Goal: Information Seeking & Learning: Learn about a topic

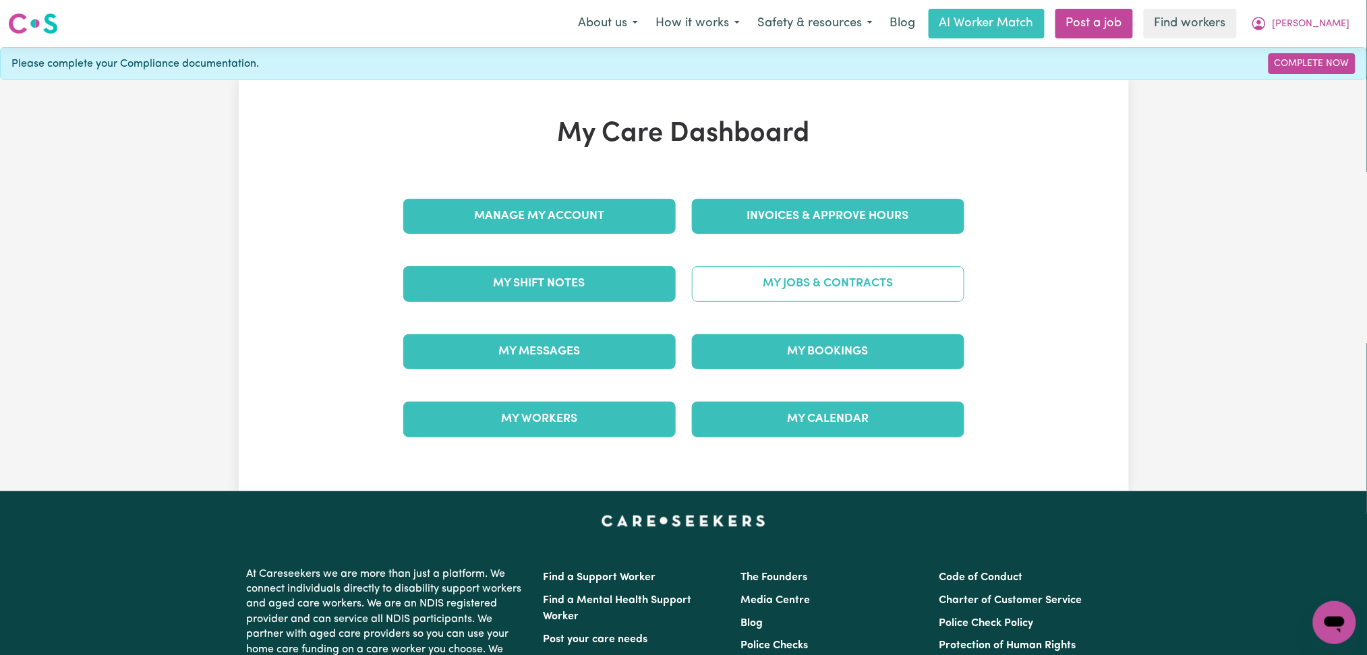
click at [838, 283] on link "My Jobs & Contracts" at bounding box center [828, 283] width 272 height 35
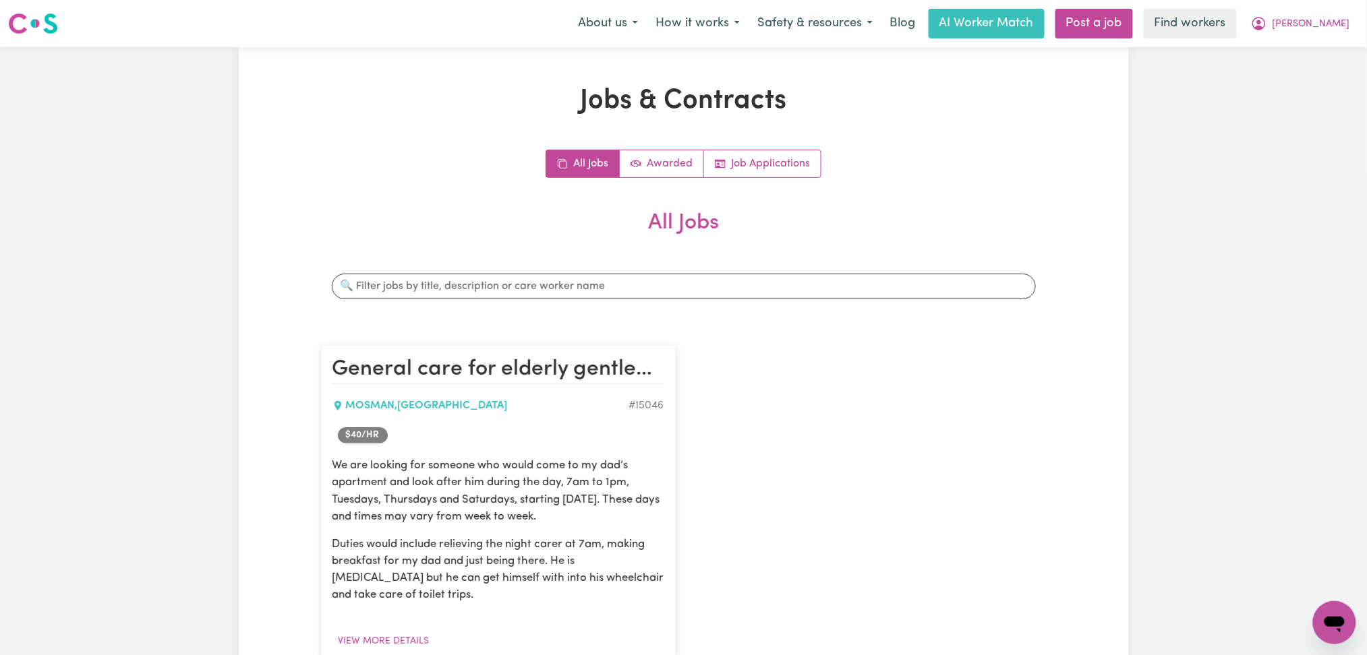
scroll to position [179, 0]
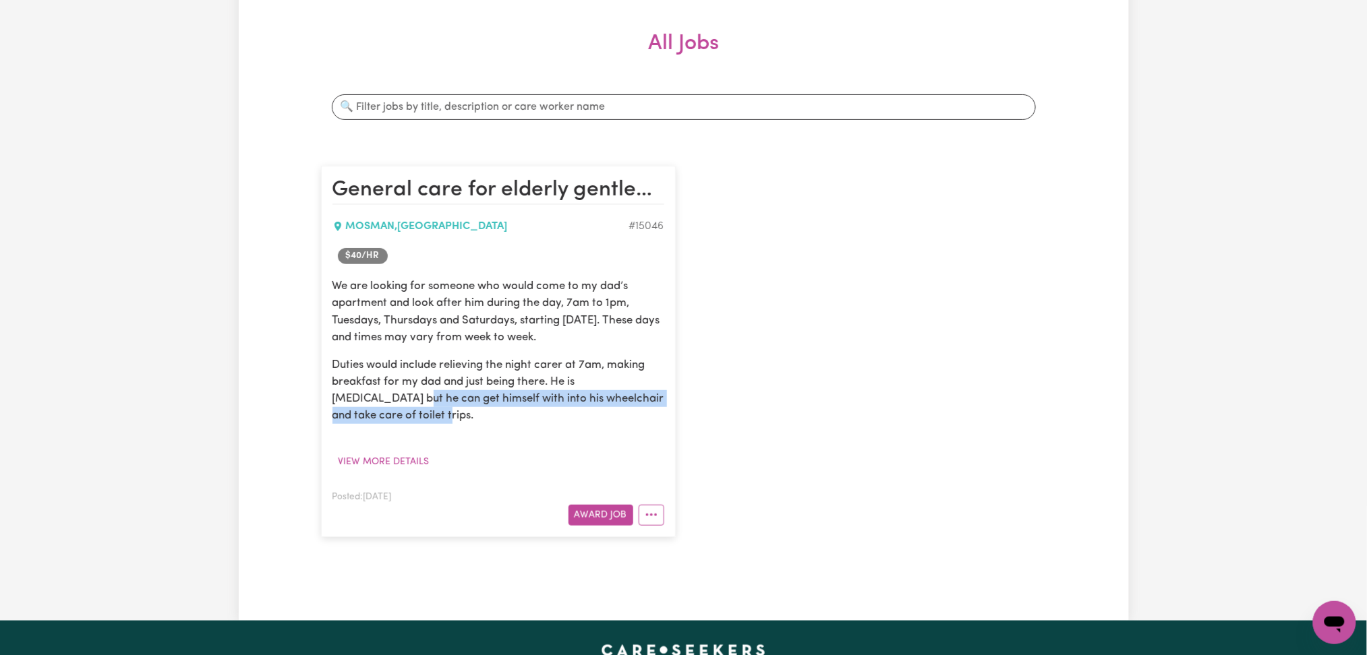
drag, startPoint x: 344, startPoint y: 392, endPoint x: 403, endPoint y: 412, distance: 62.0
click at [403, 412] on p "Duties would include relieving the night carer at 7am, making breakfast for my …" at bounding box center [498, 391] width 332 height 68
click at [411, 411] on p "Duties would include relieving the night carer at 7am, making breakfast for my …" at bounding box center [498, 391] width 332 height 68
drag, startPoint x: 390, startPoint y: 381, endPoint x: 412, endPoint y: 419, distance: 43.8
click at [412, 419] on p "Duties would include relieving the night carer at 7am, making breakfast for my …" at bounding box center [498, 391] width 332 height 68
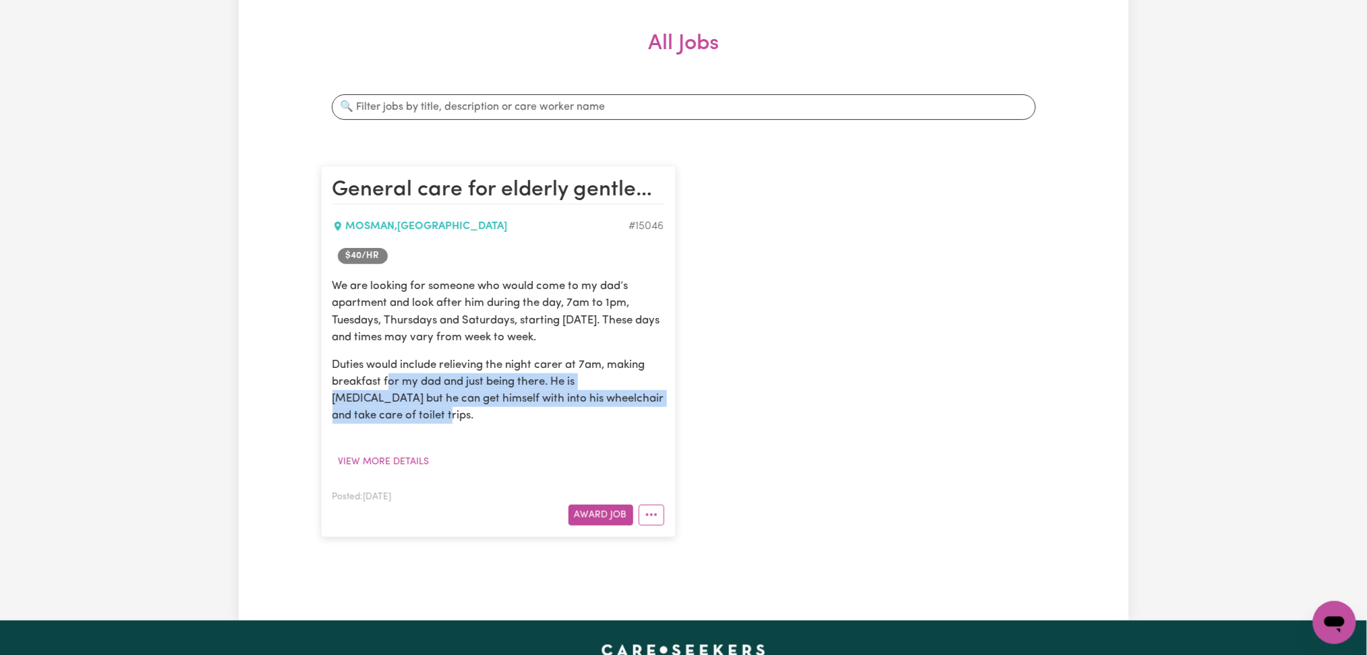
click at [412, 419] on p "Duties would include relieving the night carer at 7am, making breakfast for my …" at bounding box center [498, 391] width 332 height 68
drag, startPoint x: 392, startPoint y: 372, endPoint x: 416, endPoint y: 422, distance: 55.2
click at [410, 416] on p "Duties would include relieving the night carer at 7am, making breakfast for my …" at bounding box center [498, 391] width 332 height 68
click at [418, 423] on div "We are looking for someone who would come to my dad’s apartment and look after …" at bounding box center [498, 375] width 332 height 195
drag, startPoint x: 417, startPoint y: 384, endPoint x: 429, endPoint y: 421, distance: 39.0
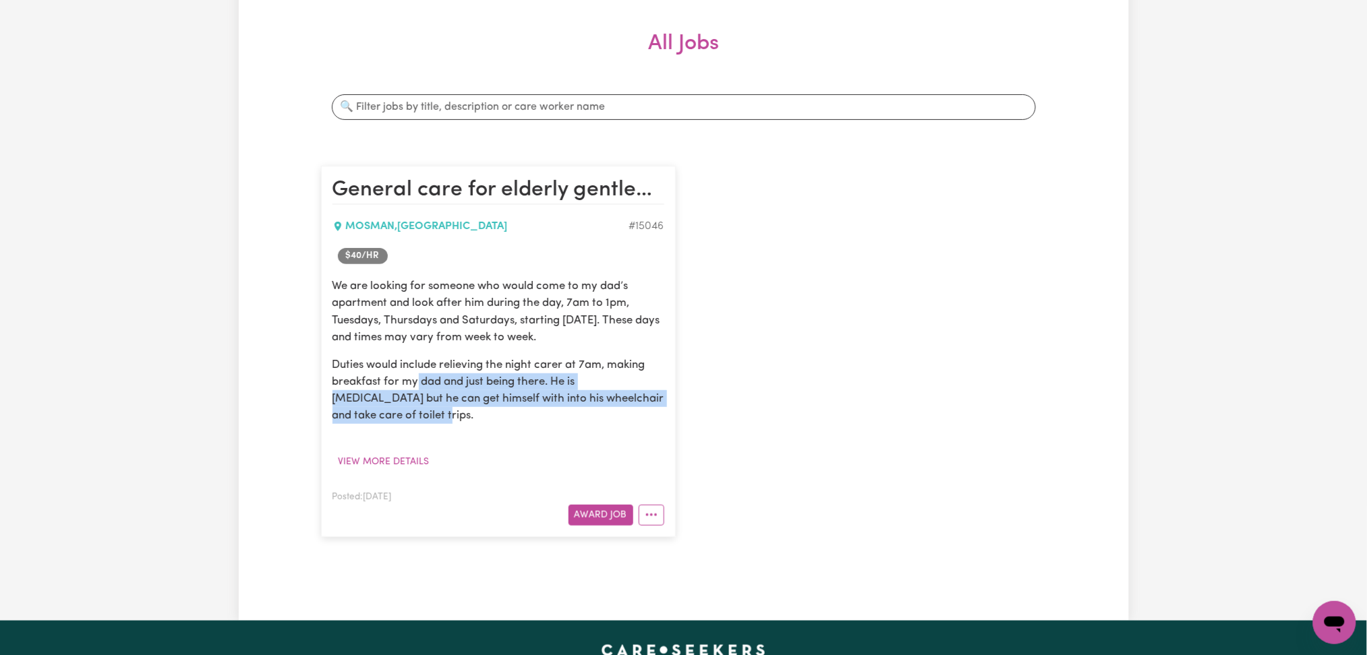
click at [429, 421] on p "Duties would include relieving the night carer at 7am, making breakfast for my …" at bounding box center [498, 391] width 332 height 68
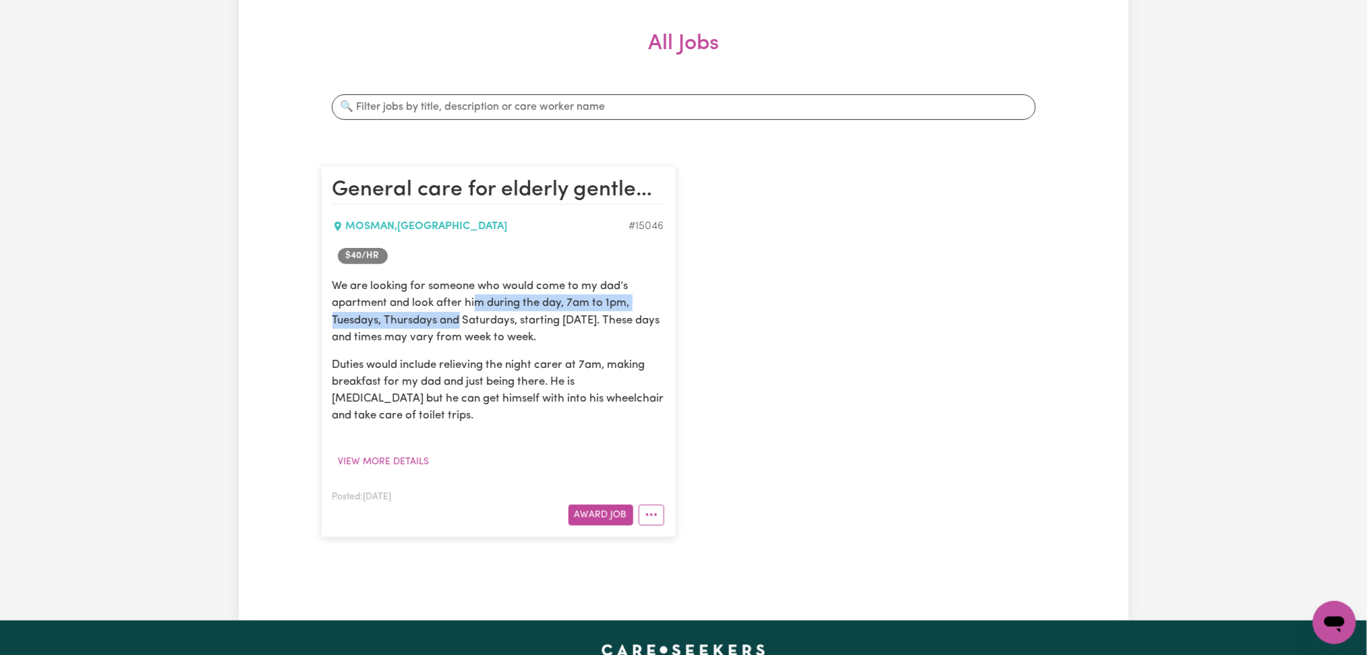
drag, startPoint x: 477, startPoint y: 305, endPoint x: 465, endPoint y: 315, distance: 15.8
click at [465, 315] on p "We are looking for someone who would come to my dad’s apartment and look after …" at bounding box center [498, 312] width 332 height 68
click at [391, 353] on div "We are looking for someone who would come to my dad’s apartment and look after …" at bounding box center [498, 351] width 332 height 147
drag, startPoint x: 397, startPoint y: 334, endPoint x: 632, endPoint y: 332, distance: 235.3
click at [632, 332] on p "We are looking for someone who would come to my dad’s apartment and look after …" at bounding box center [498, 312] width 332 height 68
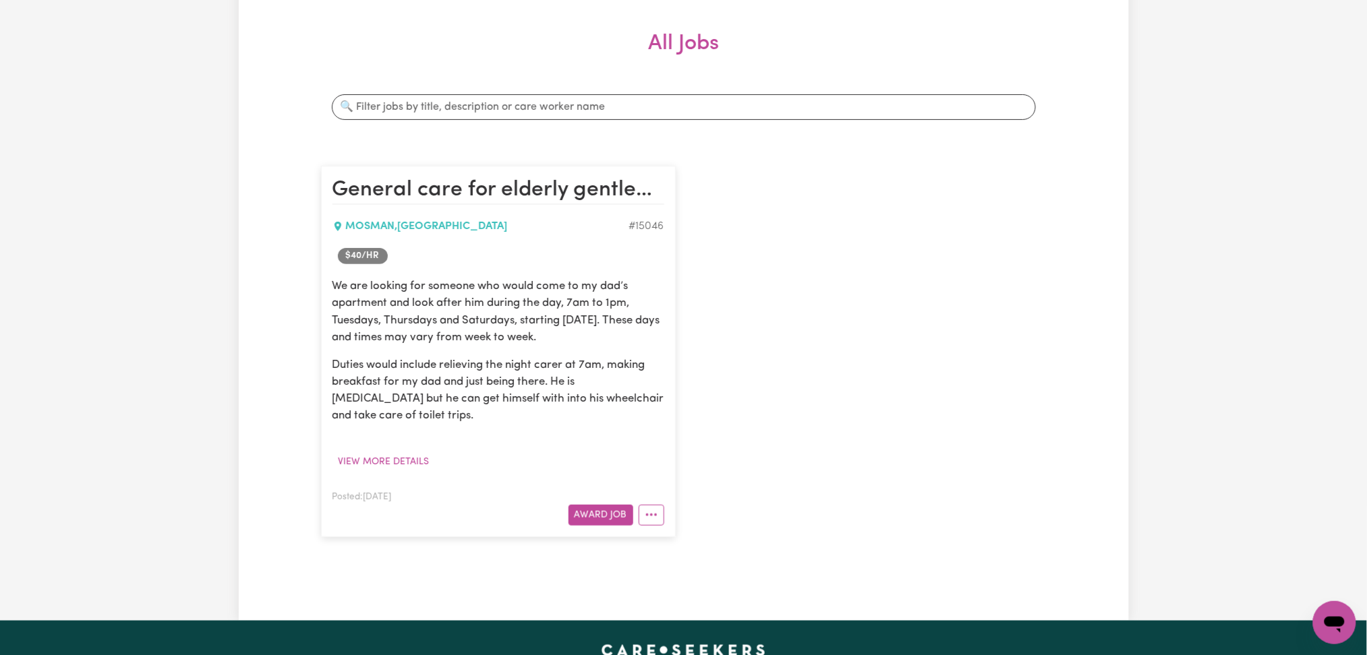
copy p "days and times may vary from week to week."
click at [1153, 161] on div "Jobs & Contracts All Jobs Awarded Job Applications All Jobs Search jobs General…" at bounding box center [683, 244] width 1367 height 753
